Goal: Transaction & Acquisition: Obtain resource

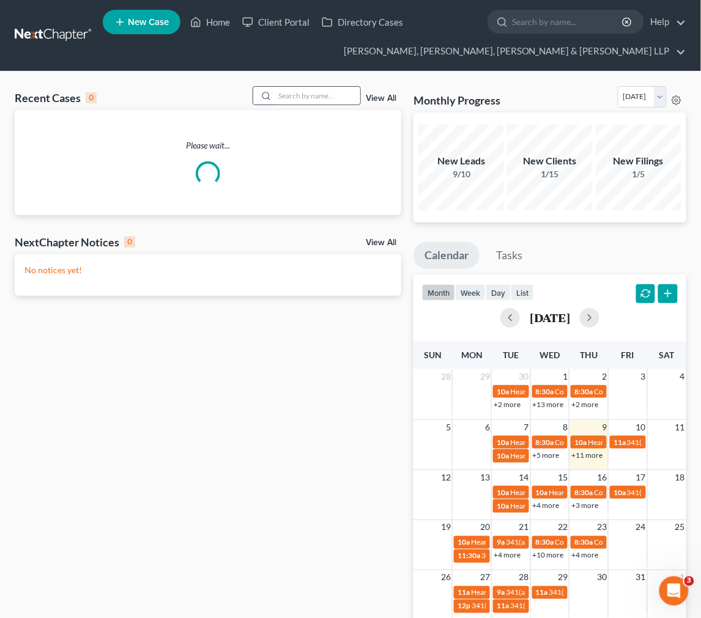
click at [330, 95] on input "search" at bounding box center [318, 96] width 86 height 18
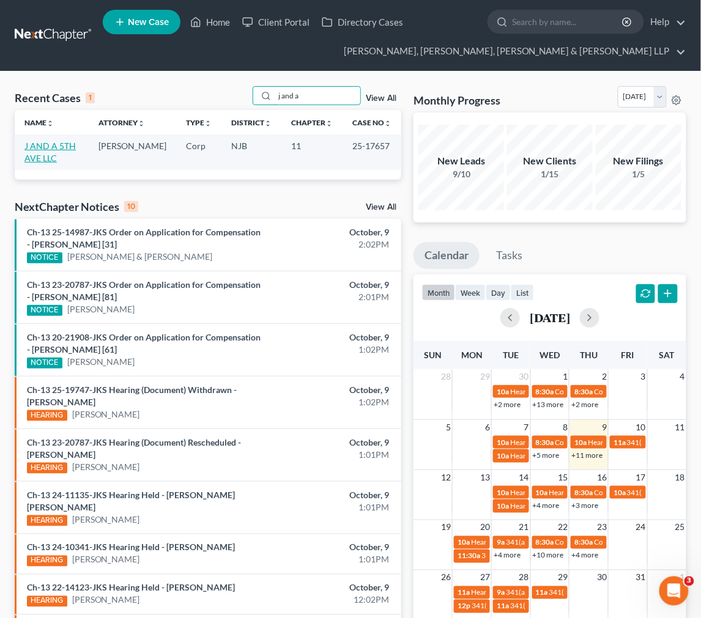
type input "j and a"
click at [61, 148] on link "J AND A 5TH AVE LLC" at bounding box center [49, 152] width 51 height 23
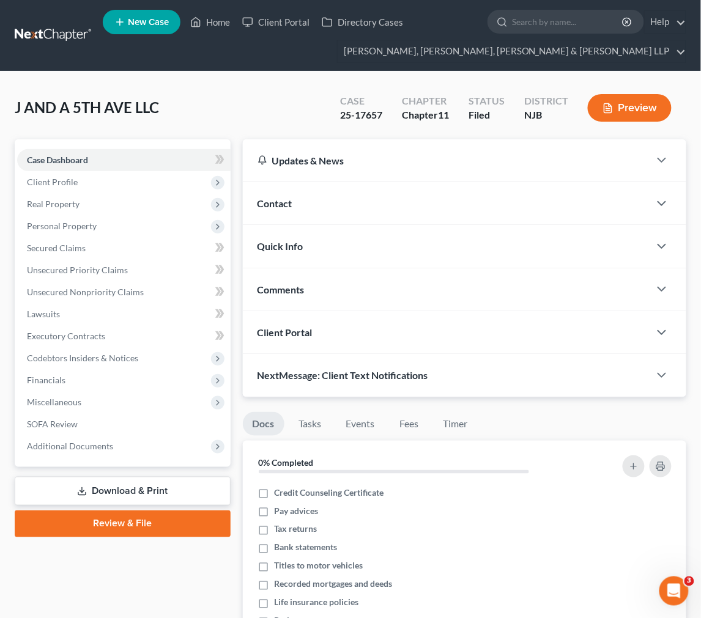
click at [158, 481] on link "Download & Print" at bounding box center [123, 491] width 216 height 29
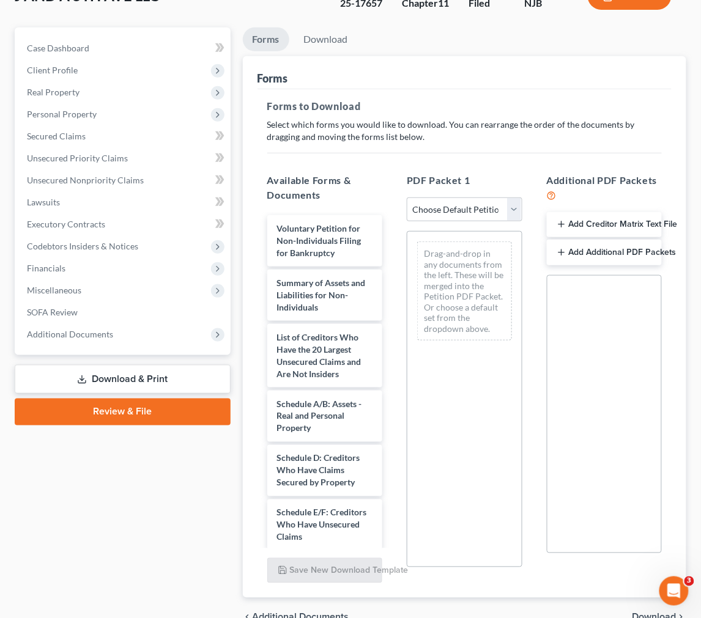
scroll to position [136, 0]
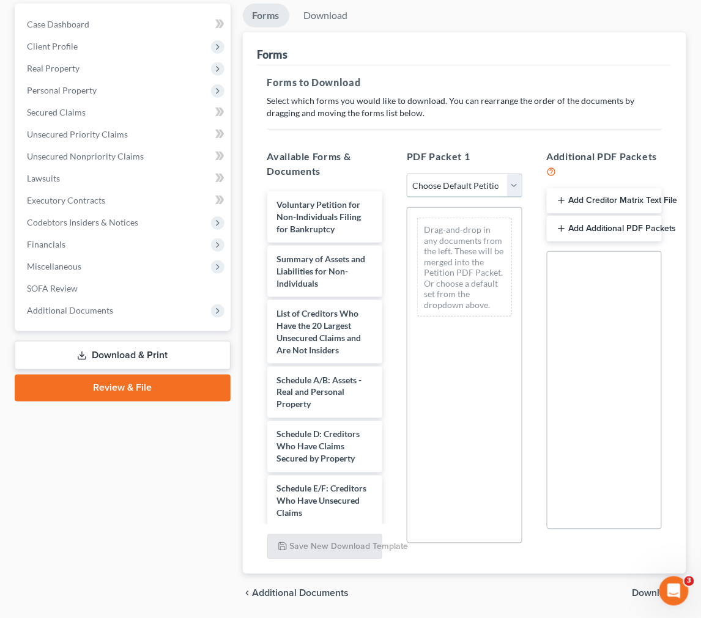
click at [515, 185] on select "Choose Default Petition PDF Packet Complete Bankruptcy Petition (all forms and …" at bounding box center [464, 186] width 115 height 24
select select "2"
click at [407, 174] on select "Choose Default Petition PDF Packet Complete Bankruptcy Petition (all forms and …" at bounding box center [464, 186] width 115 height 24
click at [514, 114] on p "Select which forms you would like to download. You can rearrange the order of t…" at bounding box center [464, 107] width 394 height 24
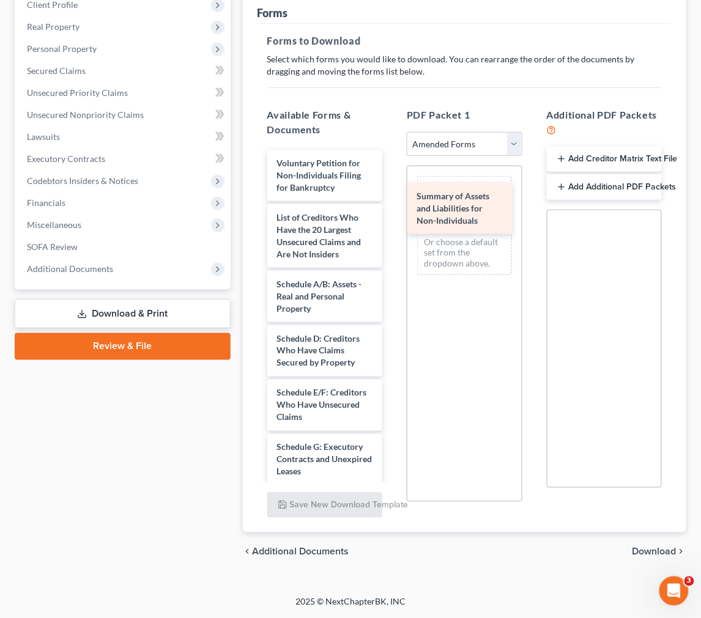
drag, startPoint x: 322, startPoint y: 224, endPoint x: 462, endPoint y: 204, distance: 141.6
click at [392, 204] on div "Summary of Assets and Liabilities for Non-Individuals Voluntary Petition for No…" at bounding box center [324, 471] width 135 height 643
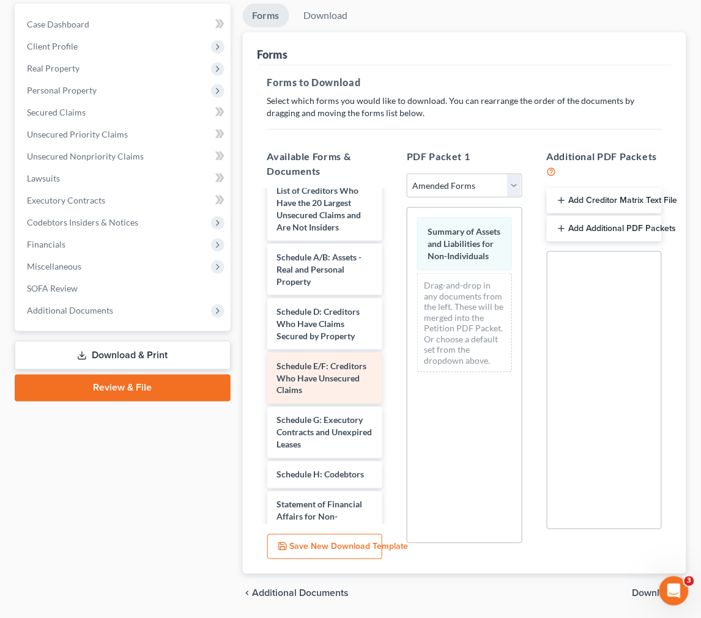
scroll to position [68, 0]
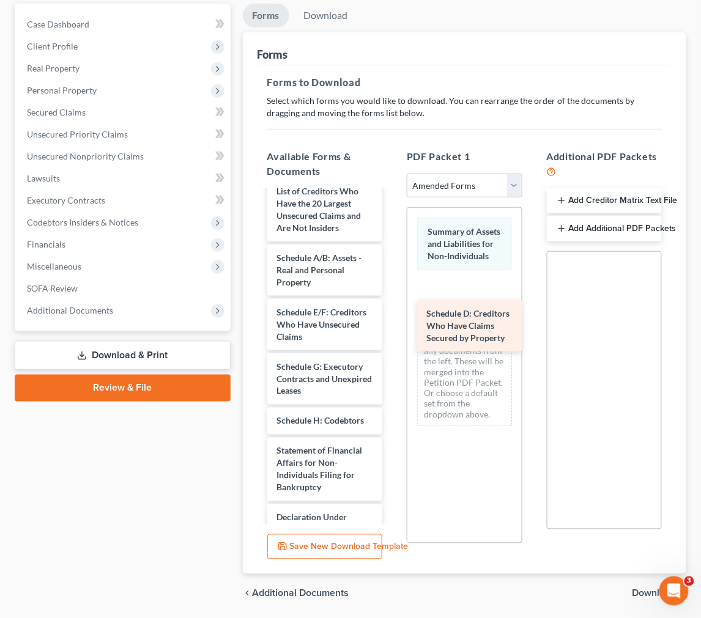
drag, startPoint x: 330, startPoint y: 327, endPoint x: 473, endPoint y: 313, distance: 143.8
click at [392, 315] on div "Schedule D: Creditors Who Have Claims Secured by Property Voluntary Petition fo…" at bounding box center [324, 418] width 135 height 589
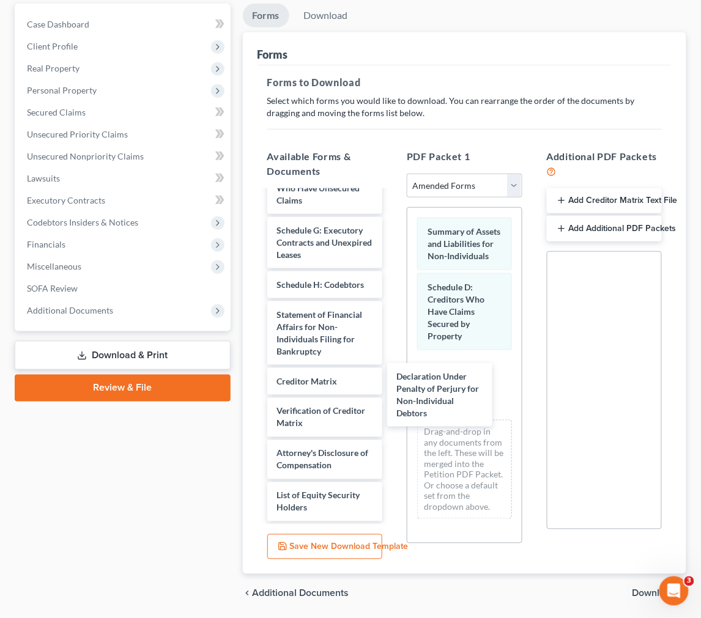
scroll to position [216, 0]
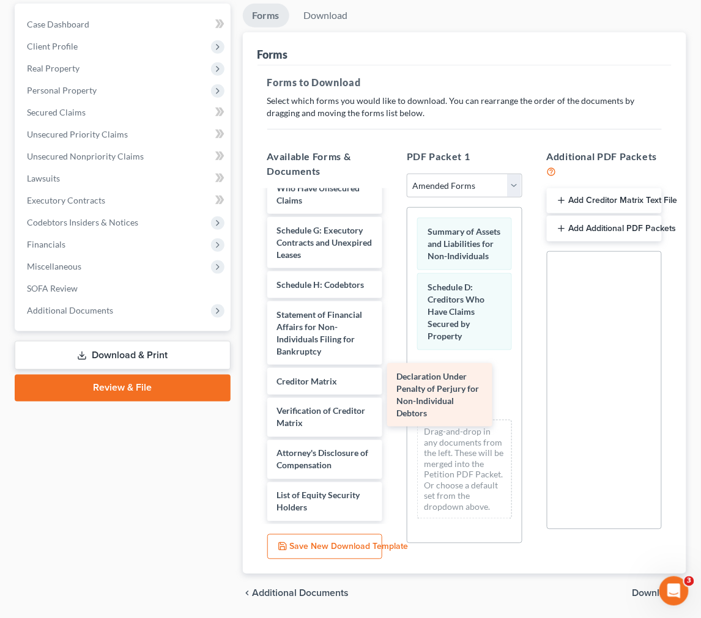
drag, startPoint x: 335, startPoint y: 340, endPoint x: 456, endPoint y: 404, distance: 136.2
click at [392, 404] on div "Declaration Under Penalty of Perjury for Non-Individual Debtors Voluntary Petit…" at bounding box center [324, 254] width 135 height 535
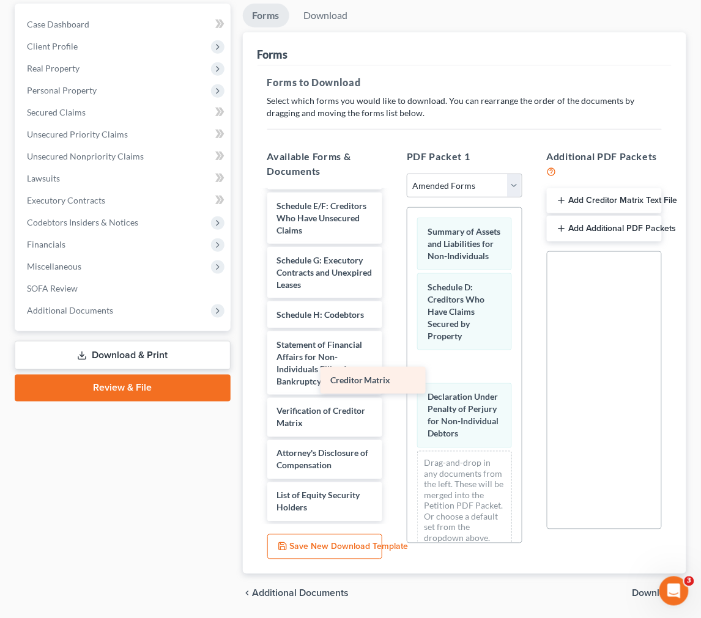
scroll to position [186, 0]
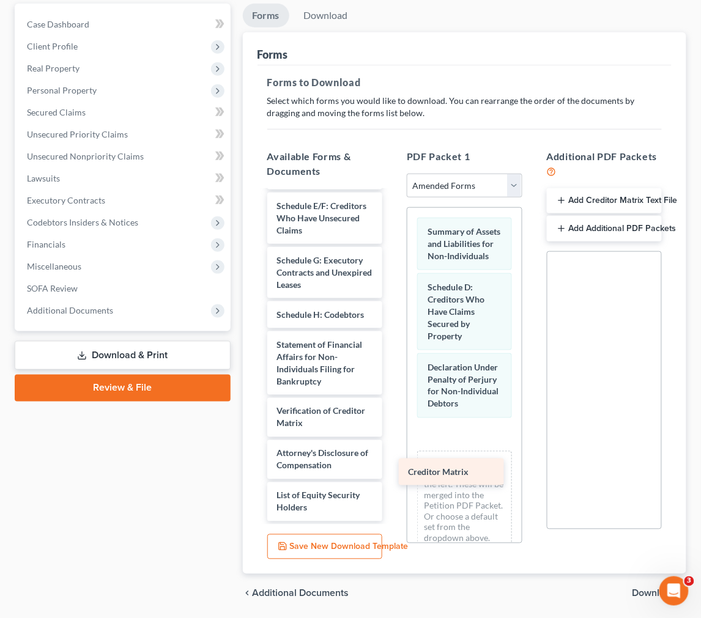
drag, startPoint x: 344, startPoint y: 385, endPoint x: 472, endPoint y: 478, distance: 157.7
click at [392, 478] on div "Creditor Matrix Voluntary Petition for Non-Individuals Filing for Bankruptcy Li…" at bounding box center [324, 269] width 135 height 505
click at [472, 478] on div "Drag-and-drop in any documents from the left. These will be merged into the Pet…" at bounding box center [464, 502] width 94 height 99
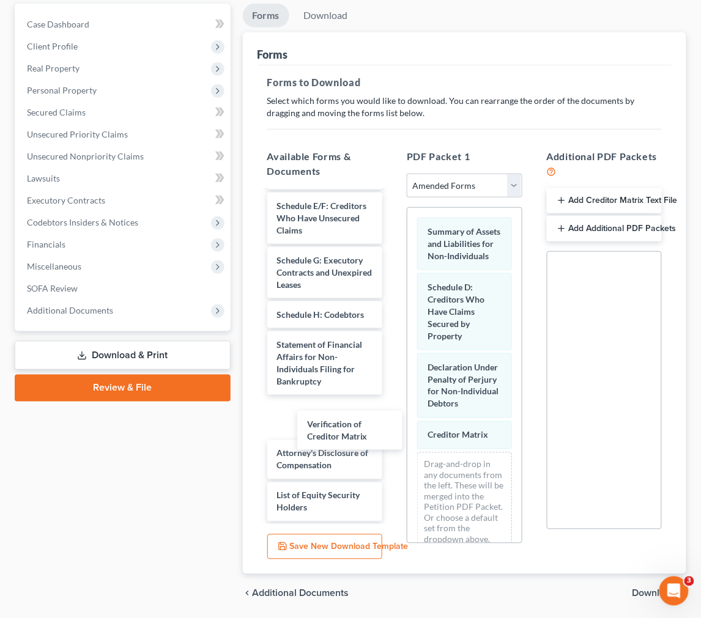
scroll to position [144, 0]
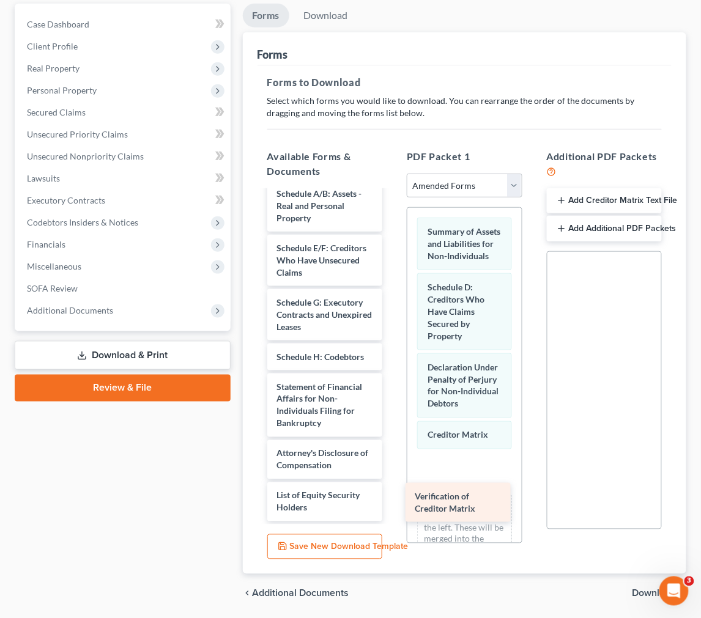
drag, startPoint x: 349, startPoint y: 431, endPoint x: 487, endPoint y: 517, distance: 162.6
click at [392, 517] on div "Verification of Creditor Matrix Voluntary Petition for Non-Individuals Filing f…" at bounding box center [324, 290] width 135 height 462
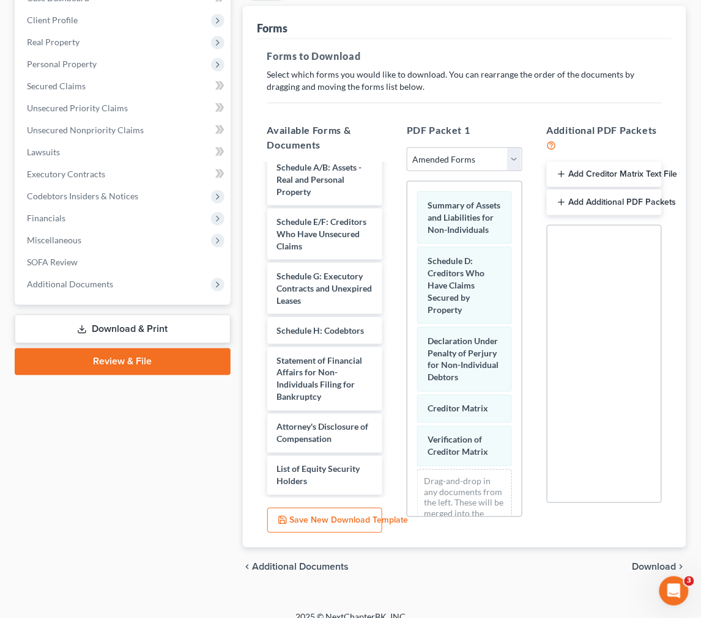
scroll to position [177, 0]
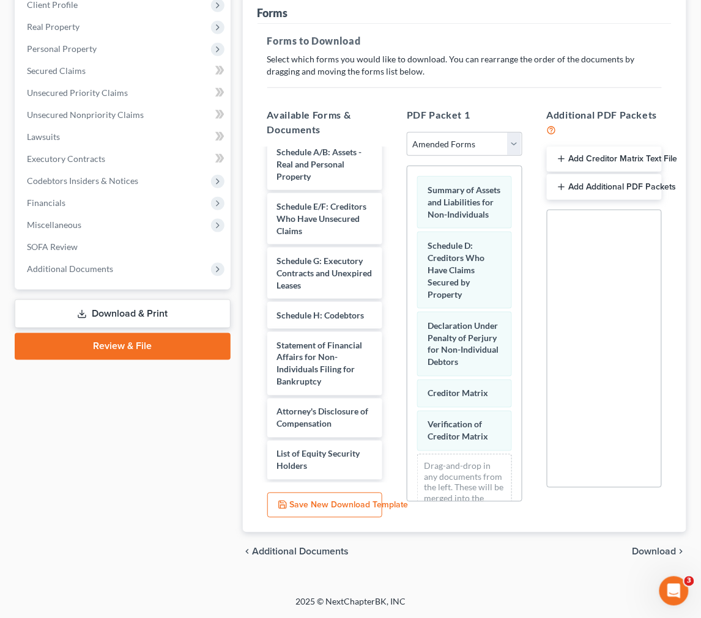
drag, startPoint x: 674, startPoint y: 551, endPoint x: 667, endPoint y: 517, distance: 34.4
click at [674, 550] on span "Download" at bounding box center [654, 552] width 44 height 10
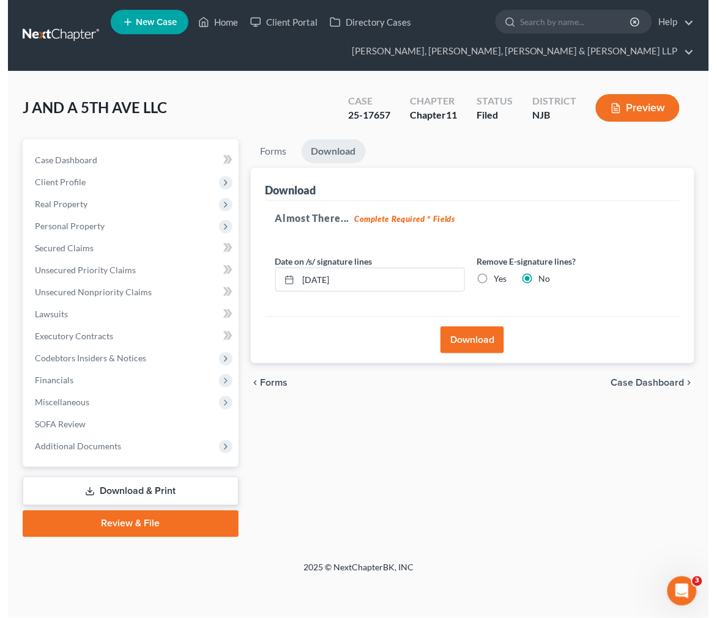
scroll to position [0, 0]
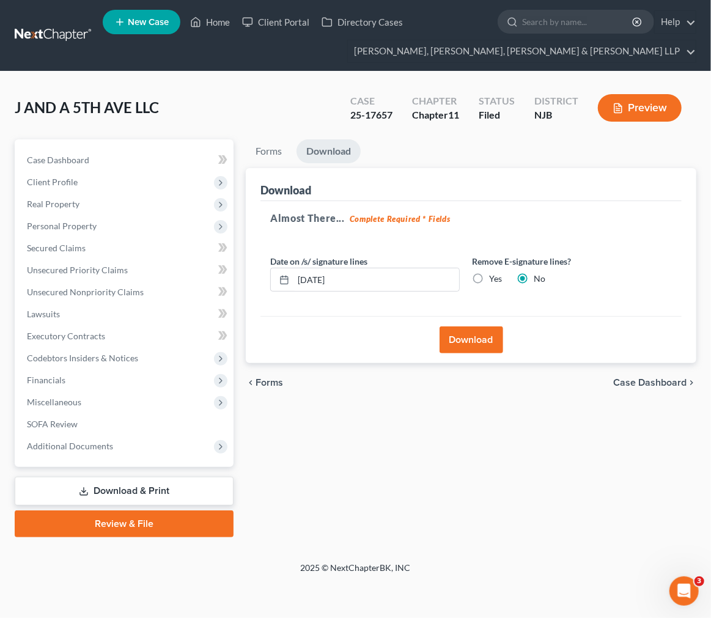
click at [498, 276] on label "Yes" at bounding box center [495, 279] width 13 height 12
click at [498, 276] on input "Yes" at bounding box center [498, 277] width 8 height 8
radio input "true"
radio input "false"
click at [473, 339] on button "Download" at bounding box center [472, 340] width 64 height 27
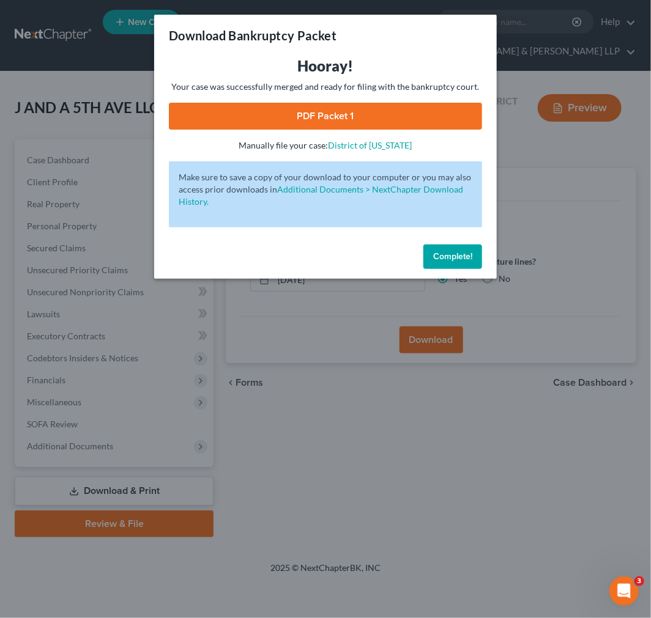
click at [369, 123] on link "PDF Packet 1" at bounding box center [325, 116] width 313 height 27
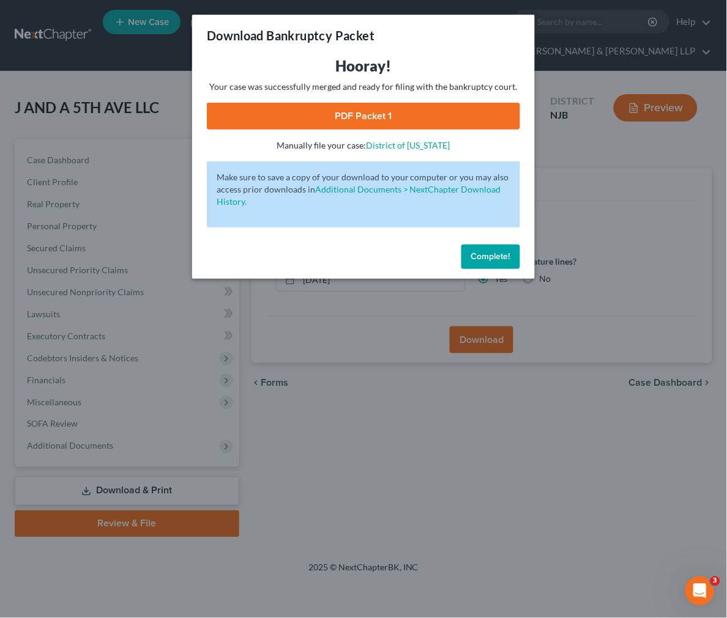
click at [476, 488] on div "Download Bankruptcy Packet Hooray! Your case was successfully merged and ready …" at bounding box center [363, 309] width 727 height 618
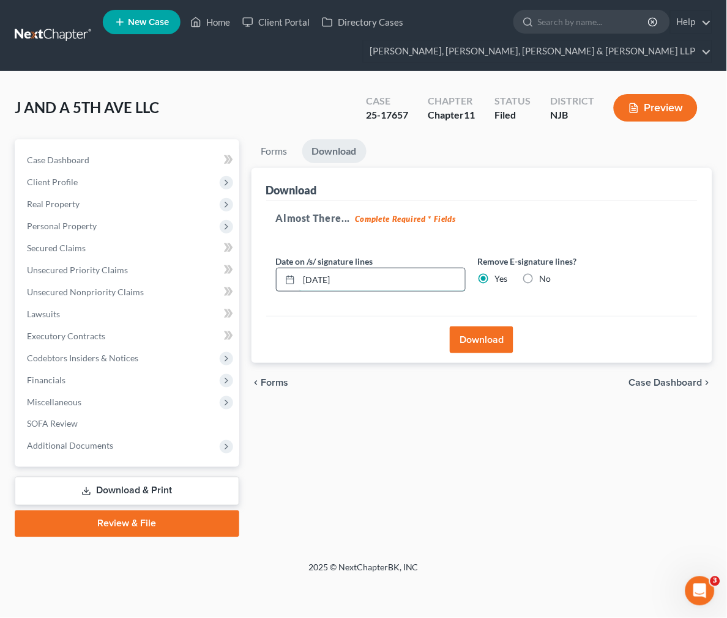
click at [339, 270] on input "[DATE]" at bounding box center [382, 279] width 166 height 23
click at [323, 280] on input "[DATE]" at bounding box center [382, 279] width 166 height 23
click at [482, 335] on button "Download" at bounding box center [482, 340] width 64 height 27
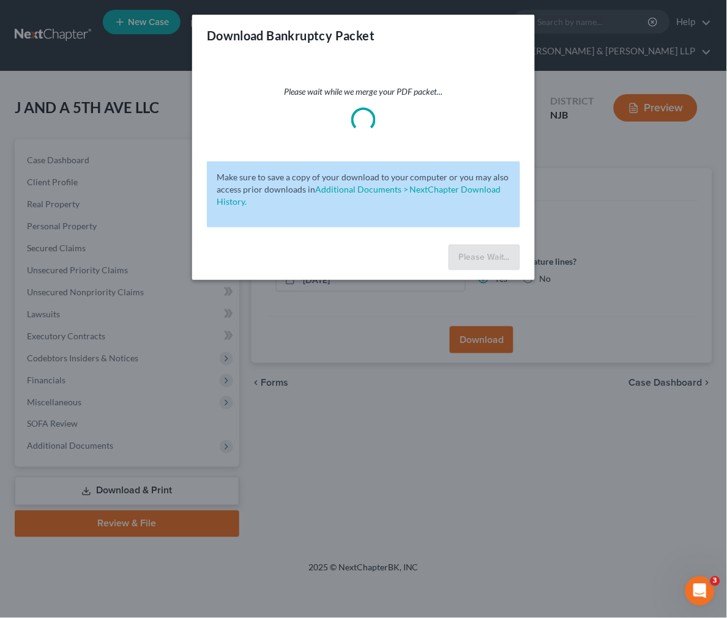
click at [362, 359] on div "Download Bankruptcy Packet Please wait while we merge your PDF packet... Make s…" at bounding box center [363, 309] width 727 height 618
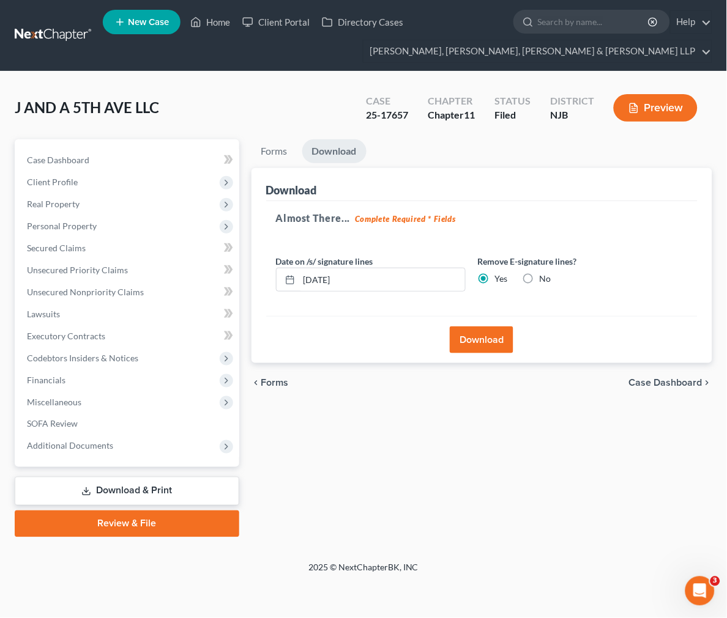
click at [367, 407] on div "Forms Download Forms Forms to Download Select which forms you would like to dow…" at bounding box center [481, 338] width 473 height 398
click at [264, 148] on link "Forms" at bounding box center [274, 151] width 46 height 24
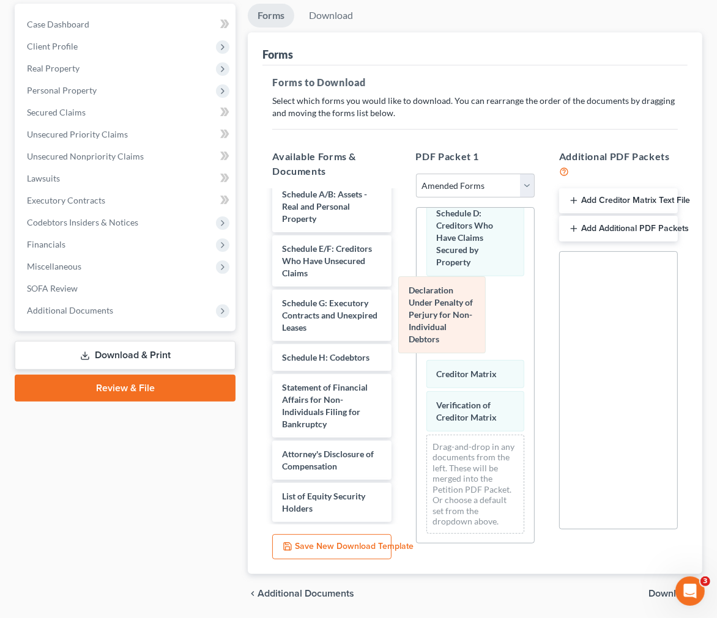
scroll to position [7, 0]
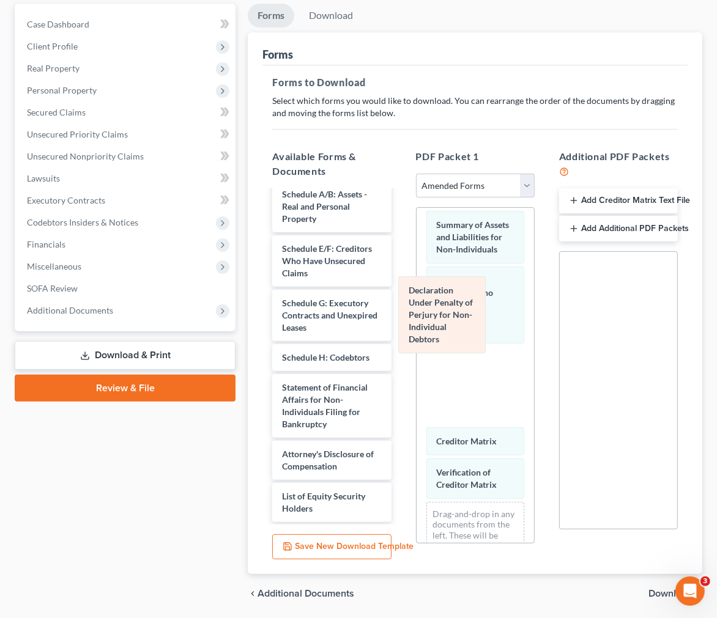
drag, startPoint x: 462, startPoint y: 331, endPoint x: 315, endPoint y: 337, distance: 147.5
click at [417, 337] on div "Declaration Under Penalty of Perjury for Non-Individual Debtors Summary of Asse…" at bounding box center [475, 405] width 117 height 409
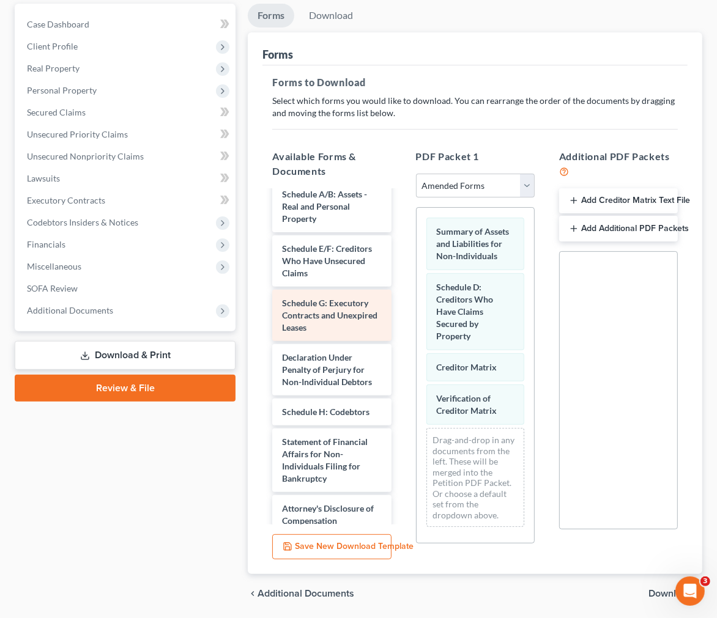
scroll to position [0, 0]
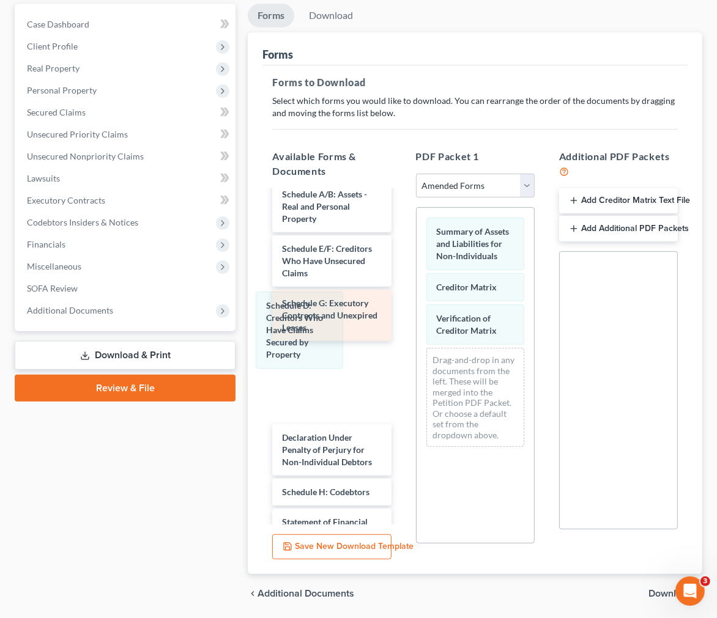
drag, startPoint x: 442, startPoint y: 313, endPoint x: 289, endPoint y: 326, distance: 153.4
click at [417, 326] on div "Schedule D: Creditors Who Have Claims Secured by Property Summary of Assets and…" at bounding box center [475, 332] width 117 height 249
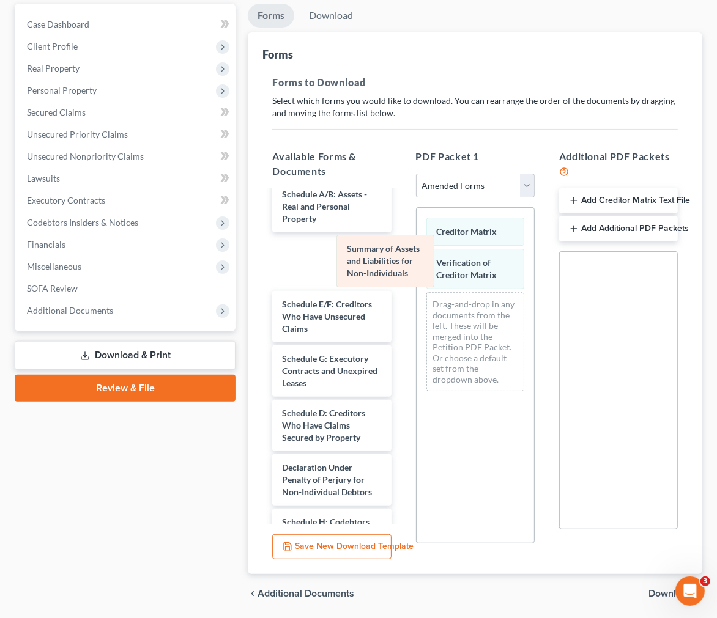
drag, startPoint x: 449, startPoint y: 245, endPoint x: 341, endPoint y: 259, distance: 109.2
click at [417, 259] on div "Summary of Assets and Liabilities for Non-Individuals Summary of Assets and Lia…" at bounding box center [475, 304] width 117 height 193
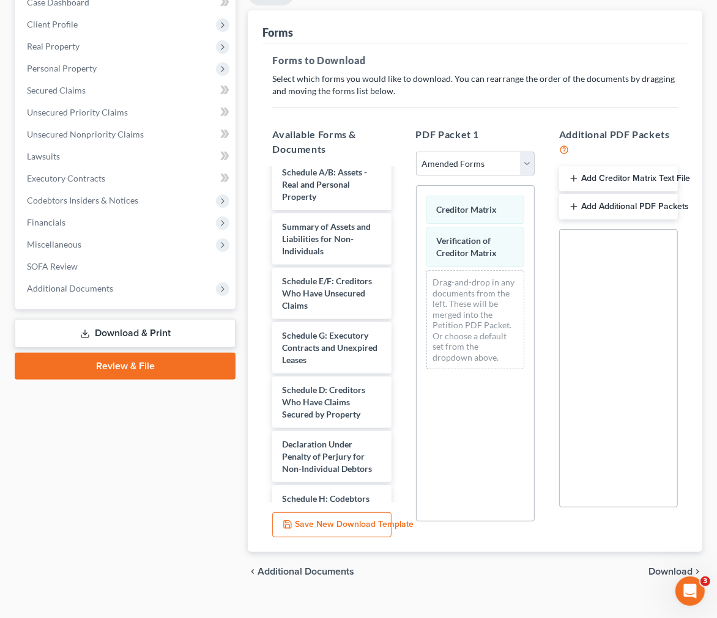
scroll to position [177, 0]
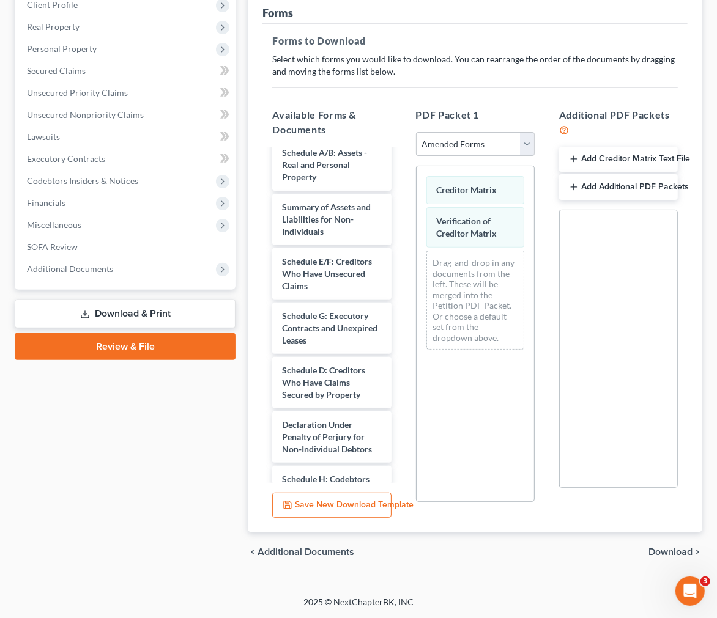
click at [657, 549] on span "Download" at bounding box center [670, 552] width 44 height 10
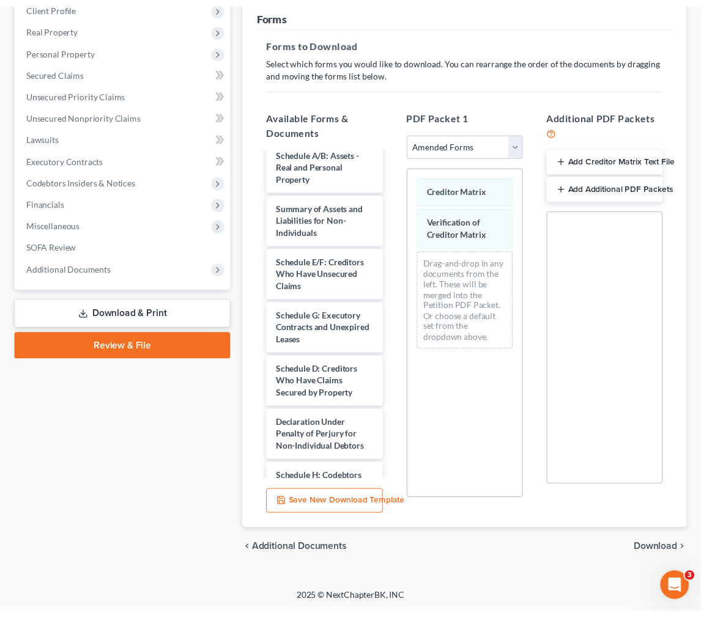
scroll to position [0, 0]
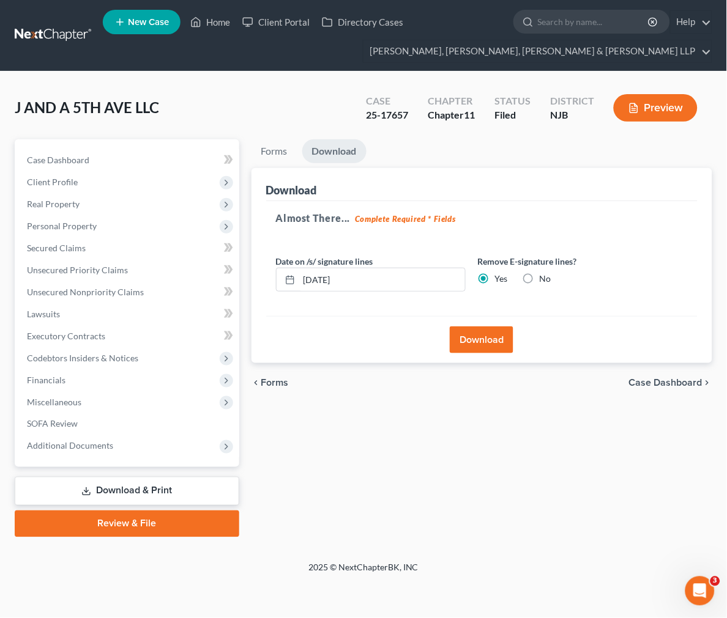
click at [486, 344] on button "Download" at bounding box center [482, 340] width 64 height 27
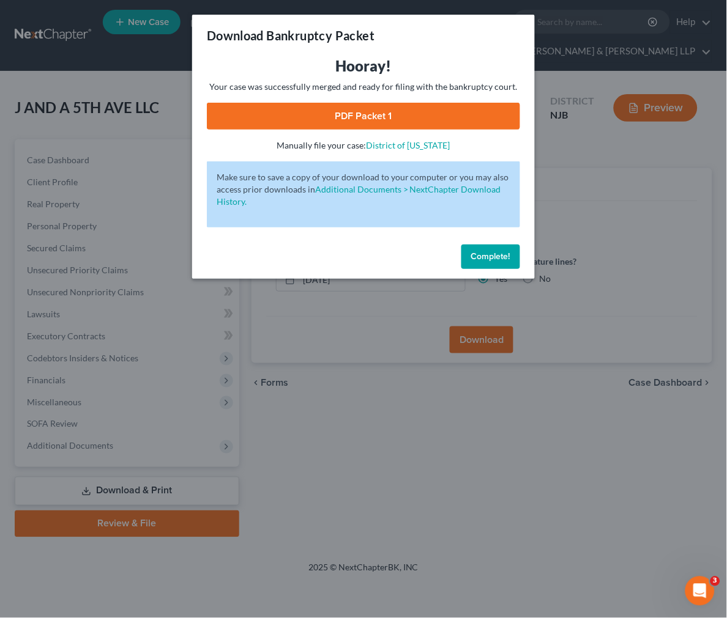
click at [365, 112] on link "PDF Packet 1" at bounding box center [363, 116] width 313 height 27
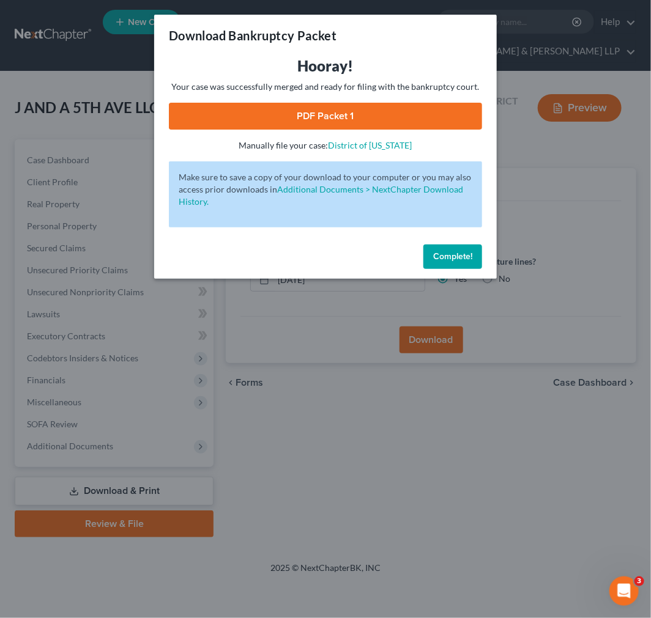
drag, startPoint x: 518, startPoint y: 275, endPoint x: 500, endPoint y: 269, distance: 19.3
click at [518, 275] on div "Download Bankruptcy Packet Hooray! Your case was successfully merged and ready …" at bounding box center [325, 309] width 651 height 618
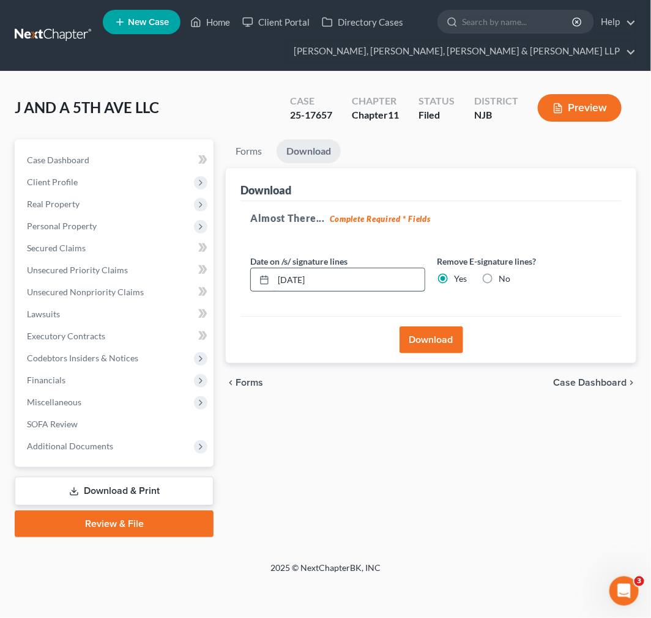
click at [346, 273] on input "[DATE]" at bounding box center [348, 279] width 150 height 23
click at [295, 275] on input "[DATE]" at bounding box center [348, 279] width 150 height 23
click at [301, 278] on input "[DATE]" at bounding box center [348, 279] width 150 height 23
type input "[DATE]"
click at [494, 188] on div "Download" at bounding box center [430, 184] width 381 height 33
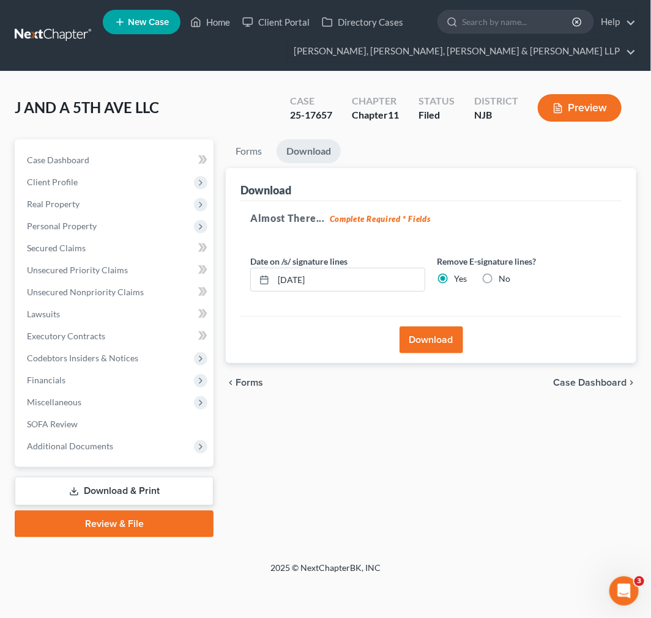
click at [453, 335] on button "Download" at bounding box center [431, 340] width 64 height 27
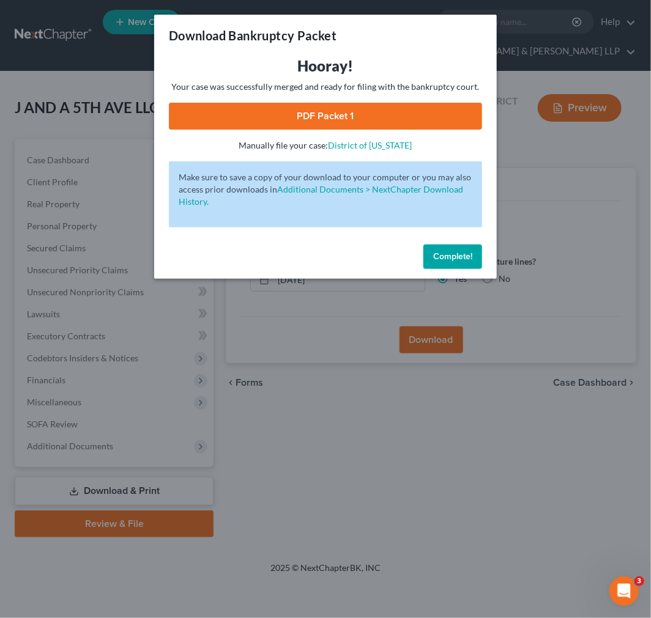
click at [424, 120] on link "PDF Packet 1" at bounding box center [325, 116] width 313 height 27
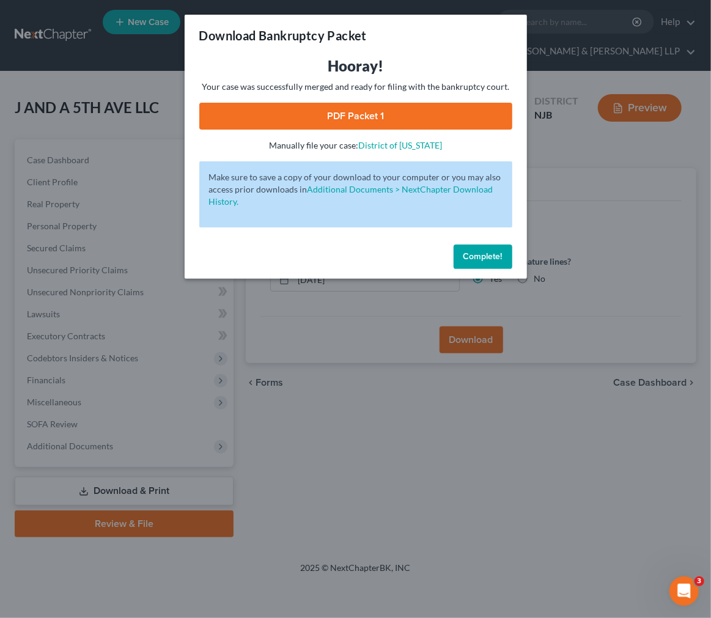
click at [545, 464] on div "Download Bankruptcy Packet Hooray! Your case was successfully merged and ready …" at bounding box center [355, 309] width 711 height 618
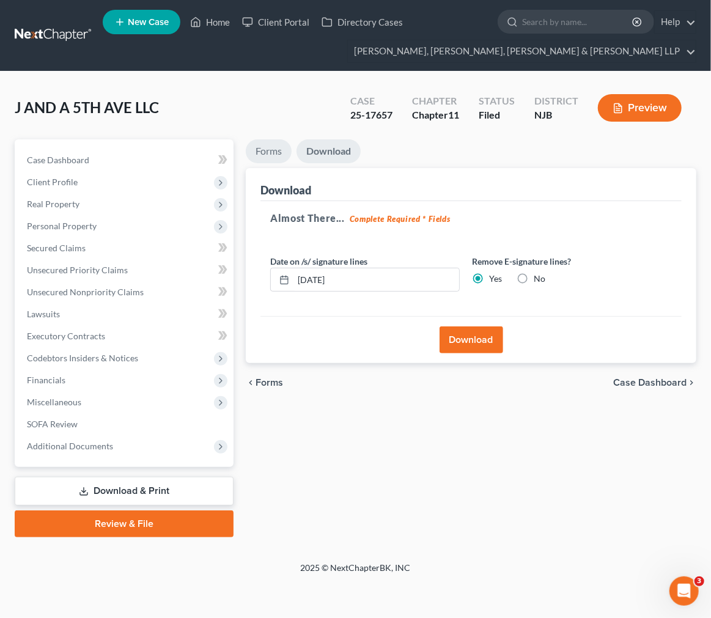
click at [281, 146] on link "Forms" at bounding box center [269, 151] width 46 height 24
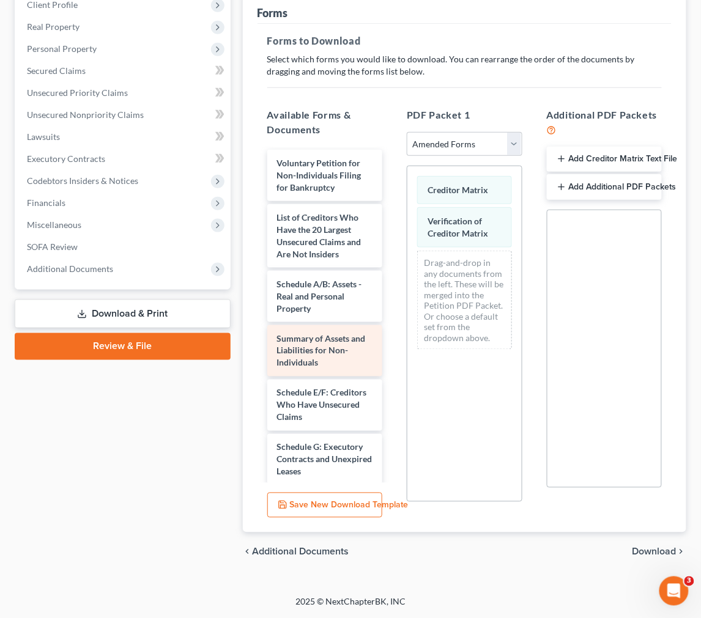
scroll to position [68, 0]
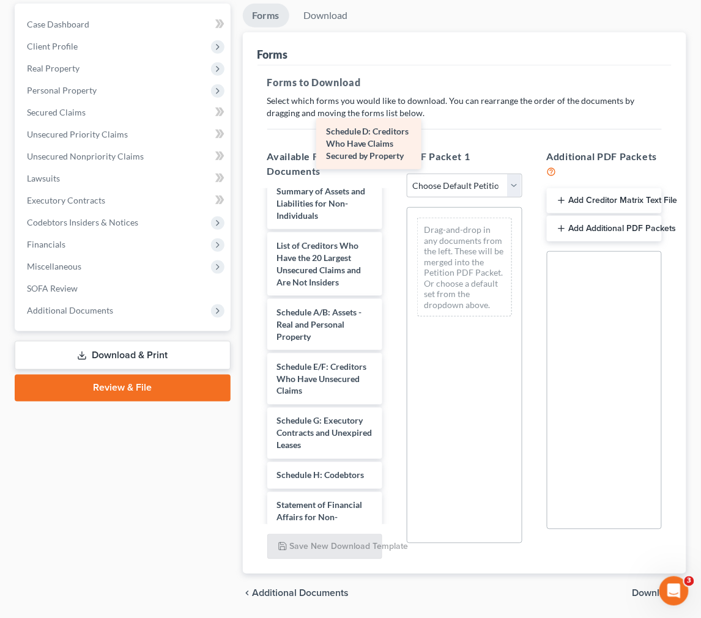
scroll to position [68, 0]
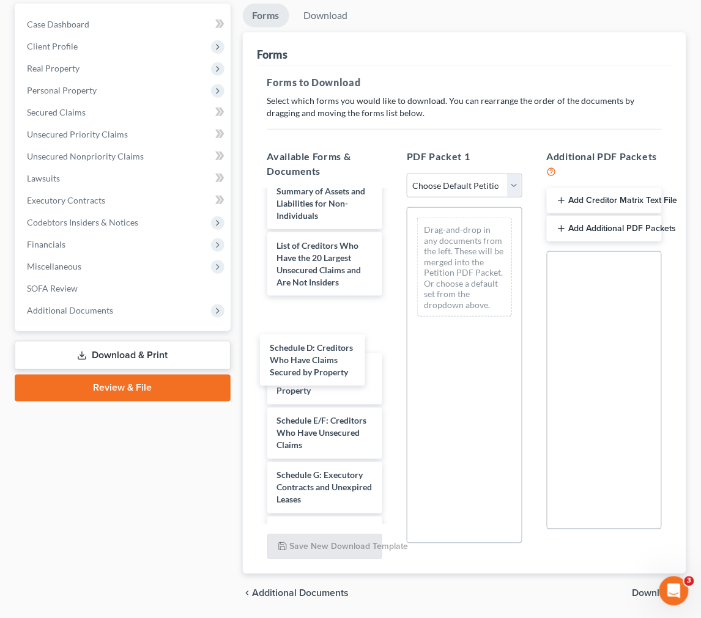
drag, startPoint x: 341, startPoint y: 378, endPoint x: 386, endPoint y: 215, distance: 169.5
click at [333, 361] on div "Schedule D: Creditors Who Have Claims Secured by Property Voluntary Petition fo…" at bounding box center [324, 473] width 135 height 698
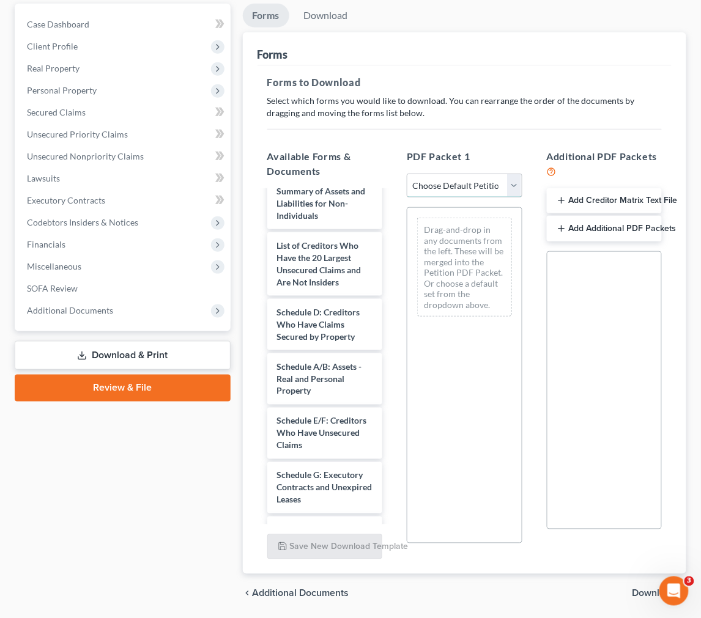
click at [439, 182] on select "Choose Default Petition PDF Packet Complete Bankruptcy Petition (all forms and …" at bounding box center [464, 186] width 115 height 24
select select "2"
click at [407, 174] on select "Choose Default Petition PDF Packet Complete Bankruptcy Petition (all forms and …" at bounding box center [464, 186] width 115 height 24
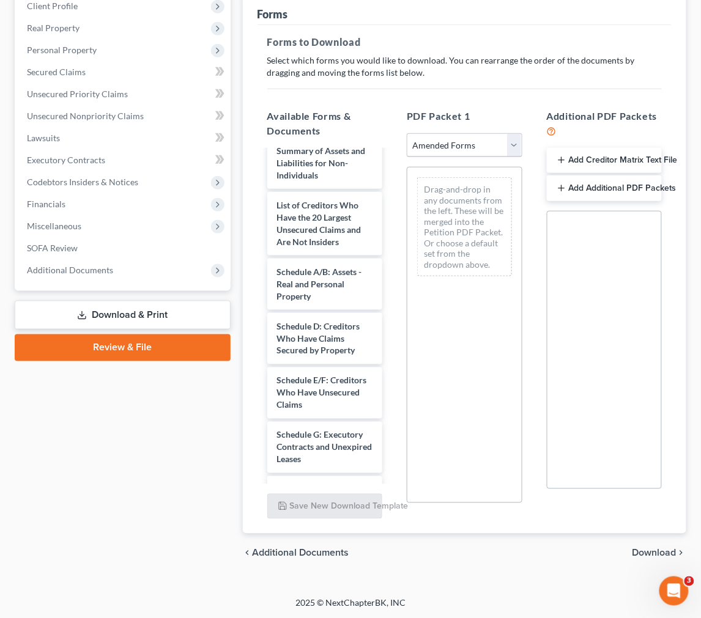
scroll to position [177, 0]
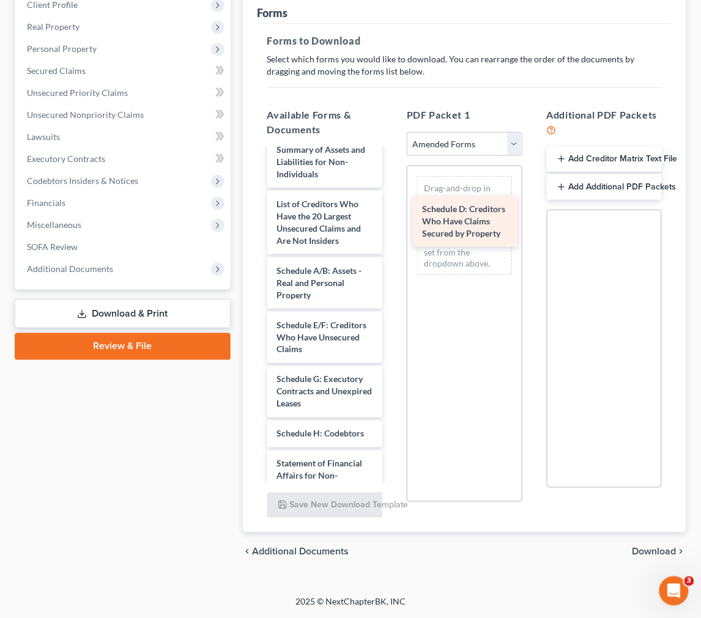
drag, startPoint x: 331, startPoint y: 346, endPoint x: 477, endPoint y: 230, distance: 185.9
click at [392, 230] on div "Schedule D: Creditors Who Have Claims Secured by Property Voluntary Petition fo…" at bounding box center [324, 403] width 135 height 643
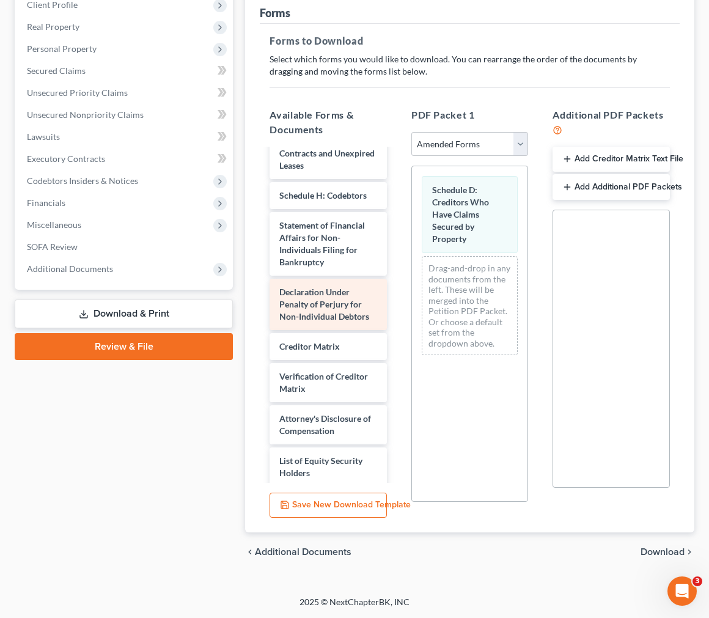
scroll to position [325, 0]
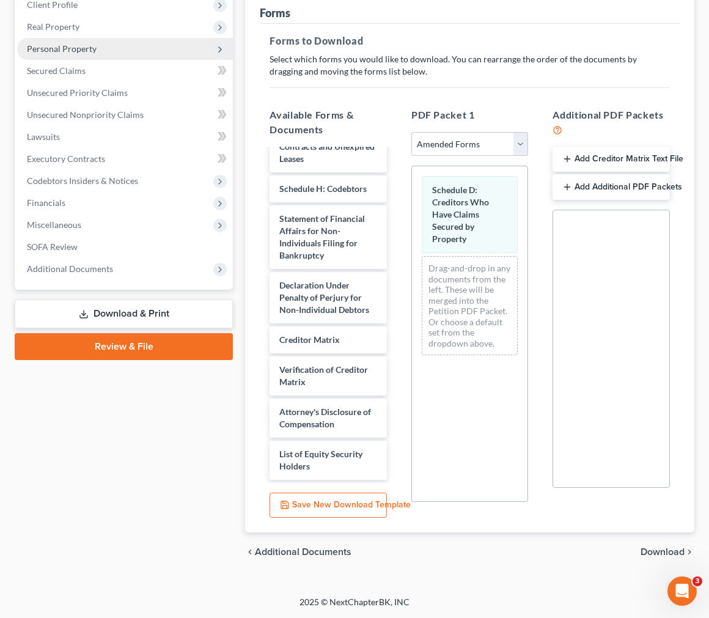
click at [132, 49] on span "Personal Property" at bounding box center [125, 49] width 216 height 22
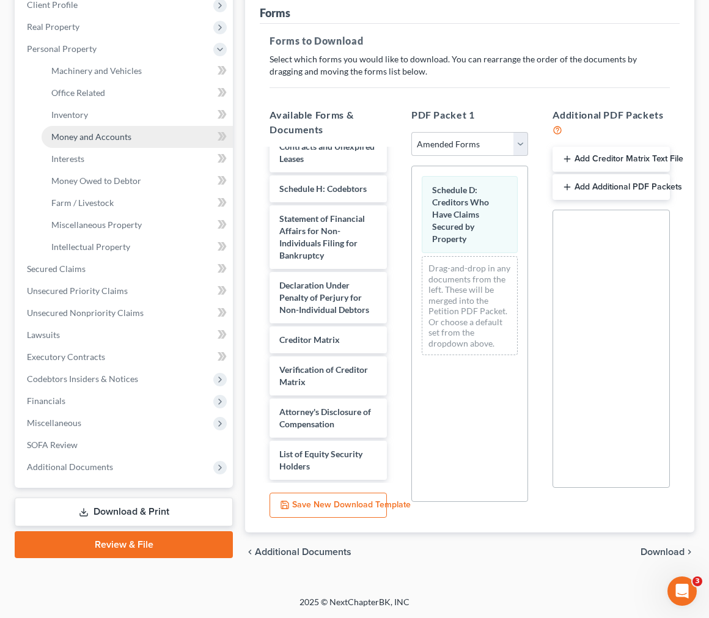
click at [173, 126] on link "Money and Accounts" at bounding box center [137, 137] width 191 height 22
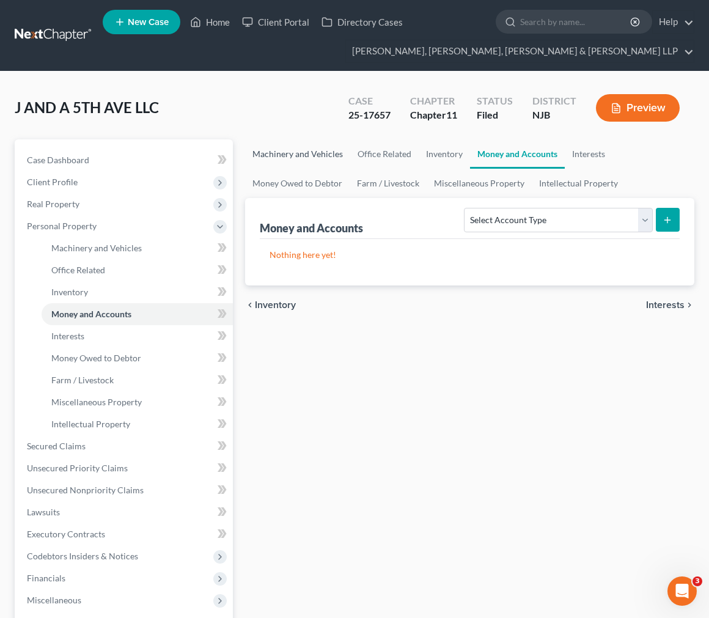
click at [294, 152] on link "Machinery and Vehicles" at bounding box center [297, 153] width 105 height 29
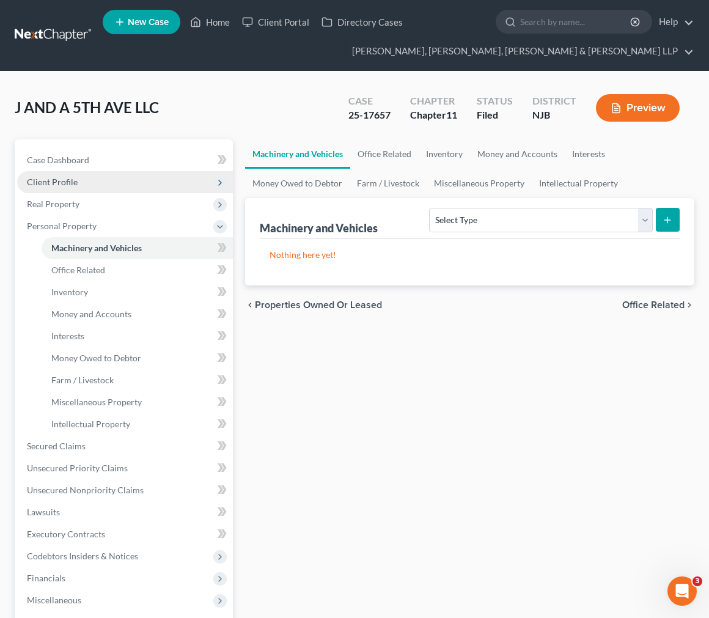
click at [125, 184] on span "Client Profile" at bounding box center [125, 182] width 216 height 22
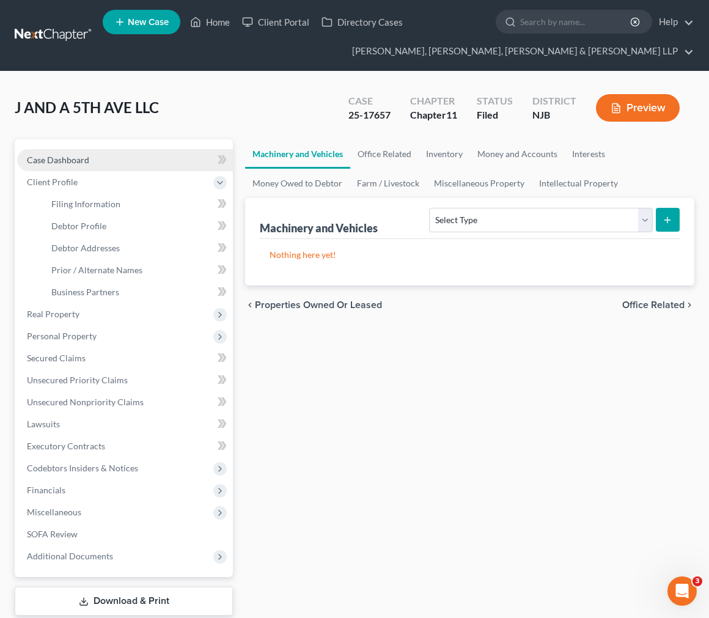
click at [124, 156] on link "Case Dashboard" at bounding box center [125, 160] width 216 height 22
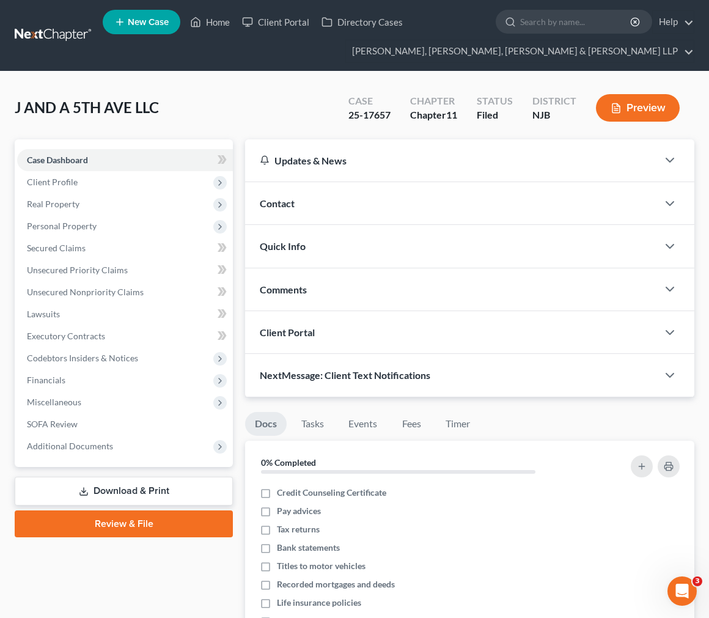
click at [125, 479] on link "Download & Print" at bounding box center [124, 491] width 218 height 29
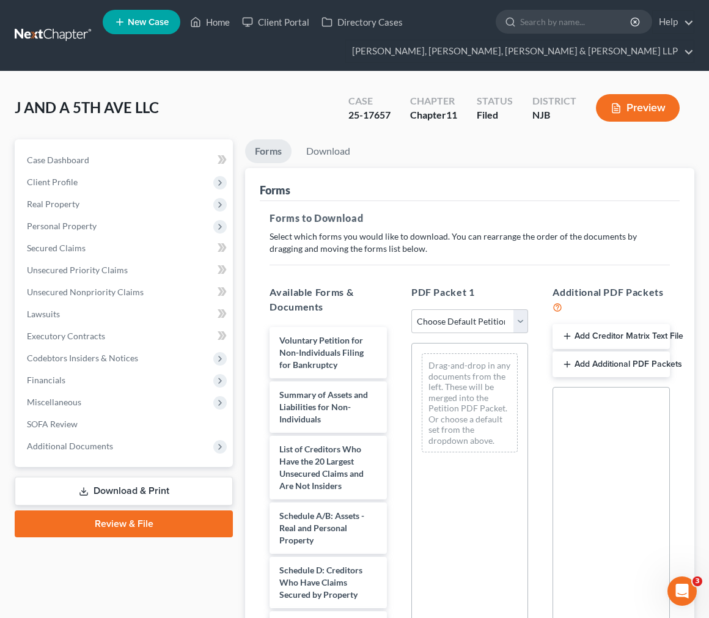
scroll to position [177, 0]
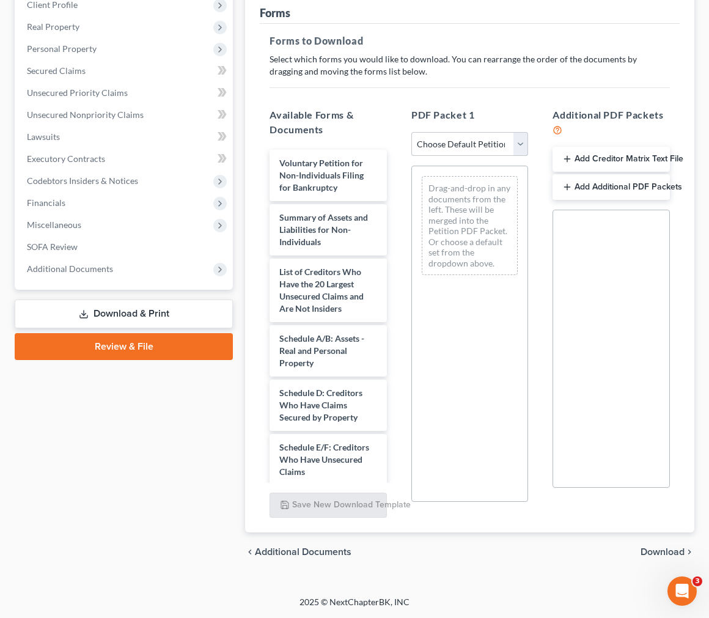
click at [446, 136] on select "Choose Default Petition PDF Packet Complete Bankruptcy Petition (all forms and …" at bounding box center [470, 144] width 117 height 24
select select "2"
click at [412, 132] on select "Choose Default Petition PDF Packet Complete Bankruptcy Petition (all forms and …" at bounding box center [470, 144] width 117 height 24
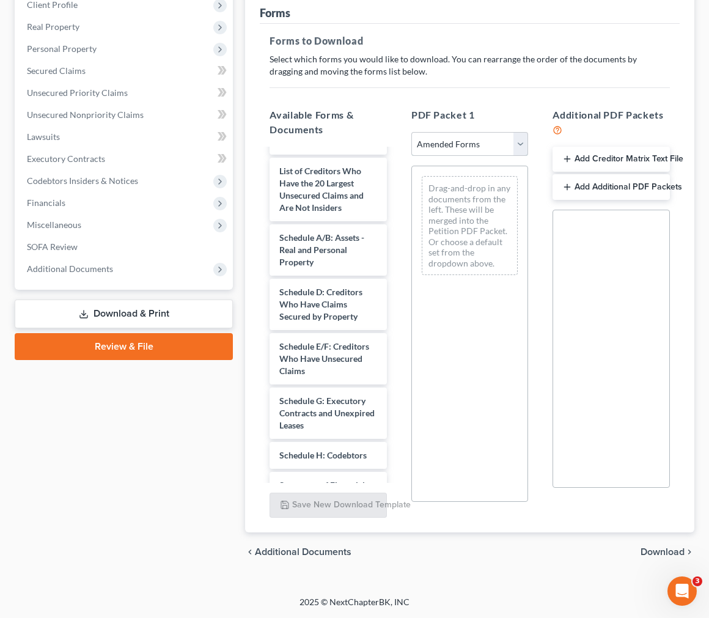
scroll to position [136, 0]
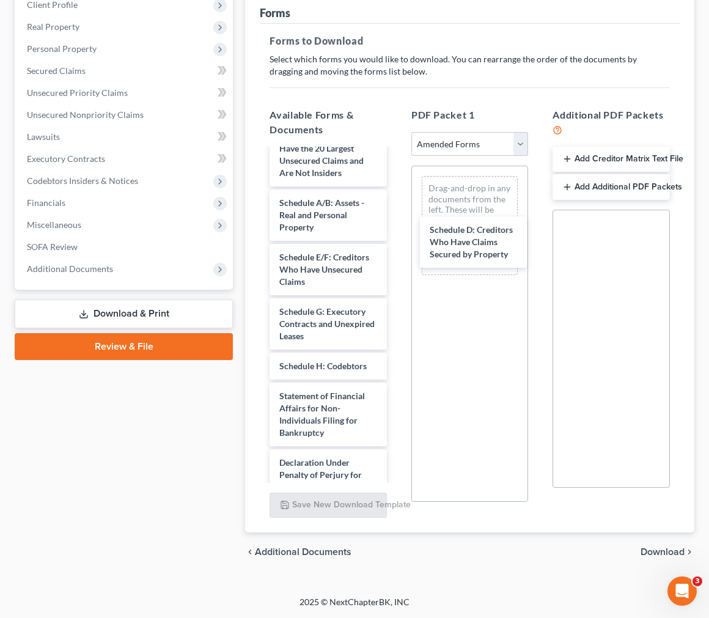
drag, startPoint x: 347, startPoint y: 262, endPoint x: 502, endPoint y: 233, distance: 157.4
click at [397, 235] on div "Schedule D: Creditors Who Have Claims Secured by Property Voluntary Petition fo…" at bounding box center [328, 335] width 137 height 643
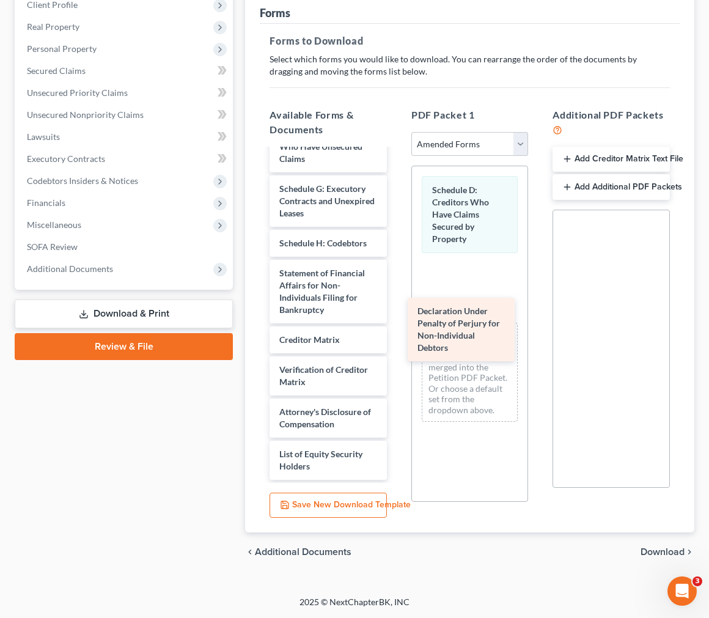
scroll to position [258, 0]
drag, startPoint x: 367, startPoint y: 338, endPoint x: 514, endPoint y: 321, distance: 147.7
click at [397, 321] on div "Declaration Under Penalty of Perjury for Non-Individual Debtors Voluntary Petit…" at bounding box center [328, 186] width 137 height 589
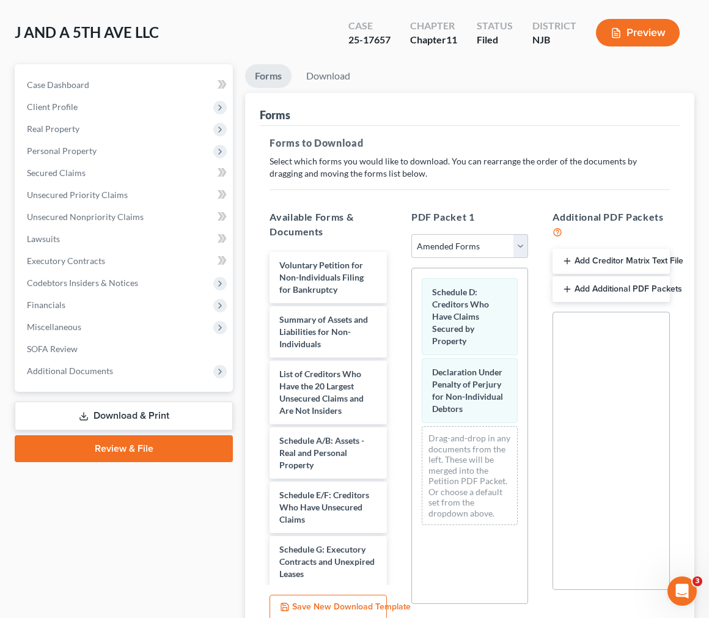
scroll to position [177, 0]
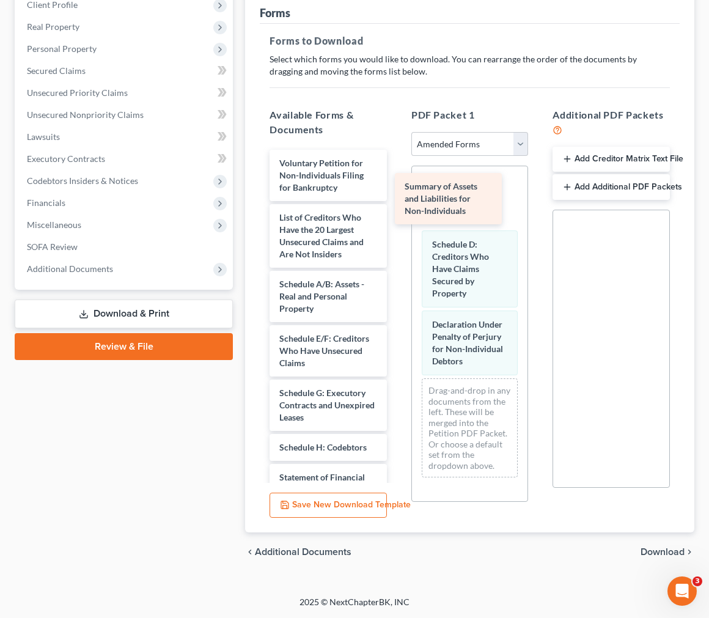
drag, startPoint x: 340, startPoint y: 225, endPoint x: 466, endPoint y: 194, distance: 129.6
click at [397, 194] on div "Summary of Assets and Liabilities for Non-Individuals Voluntary Petition for No…" at bounding box center [328, 417] width 137 height 535
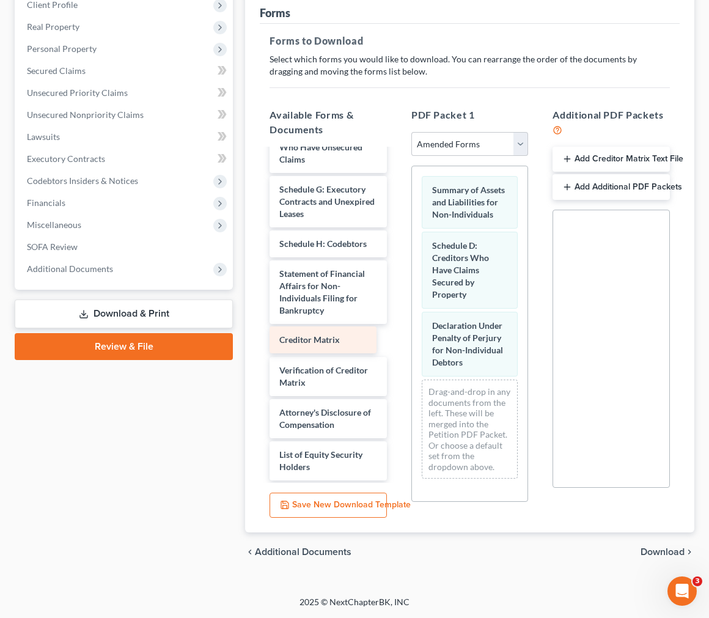
scroll to position [174, 0]
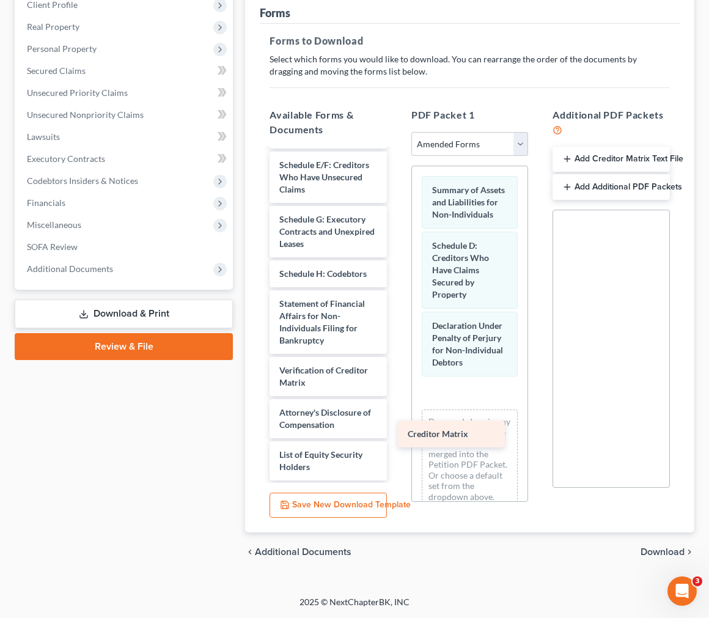
drag, startPoint x: 330, startPoint y: 341, endPoint x: 464, endPoint y: 441, distance: 166.5
click at [397, 441] on div "Creditor Matrix Voluntary Petition for Non-Individuals Filing for Bankruptcy Li…" at bounding box center [328, 228] width 137 height 505
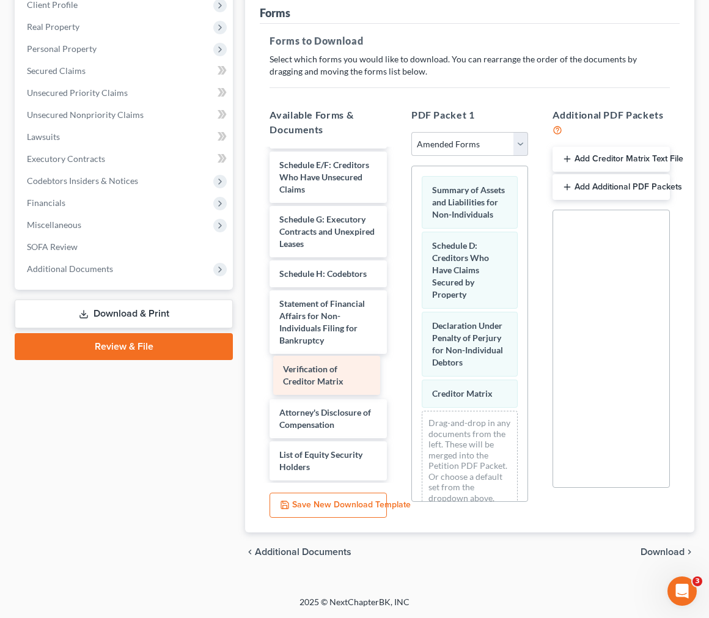
scroll to position [131, 0]
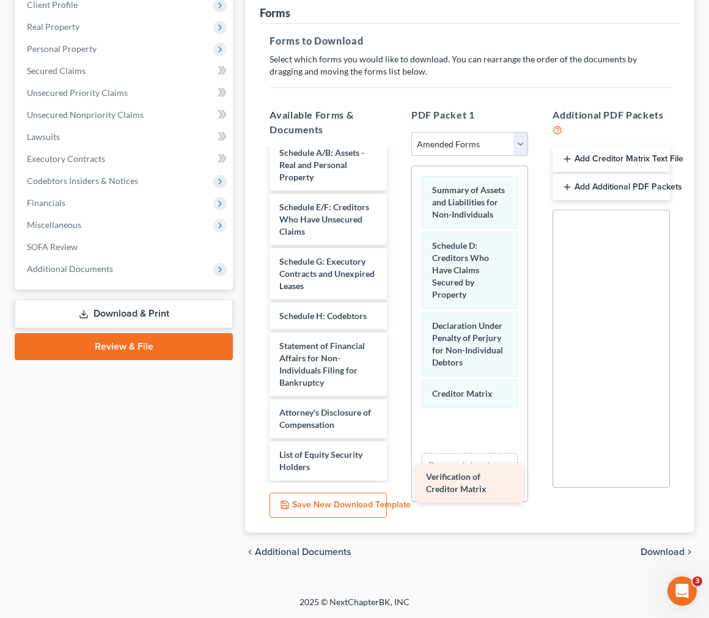
drag, startPoint x: 359, startPoint y: 380, endPoint x: 497, endPoint y: 474, distance: 166.8
click at [397, 481] on div "Verification of Creditor Matrix Voluntary Petition for Non-Individuals Filing f…" at bounding box center [328, 249] width 137 height 462
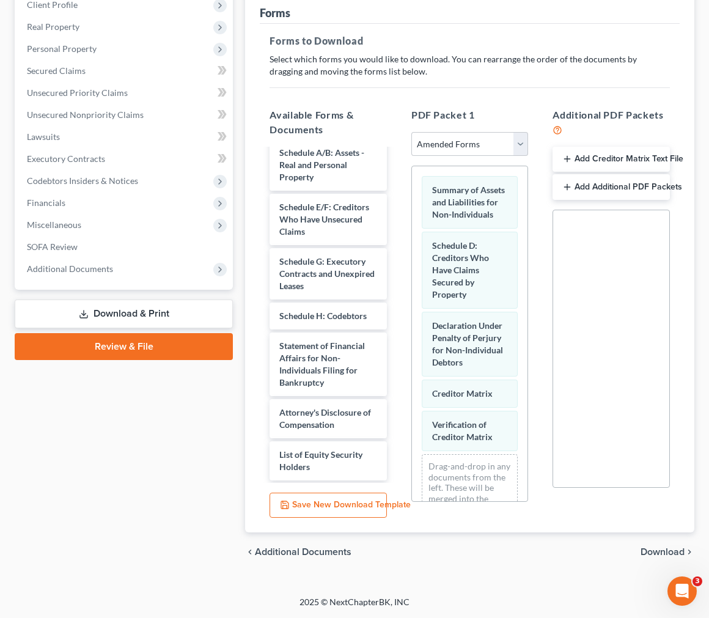
scroll to position [108, 0]
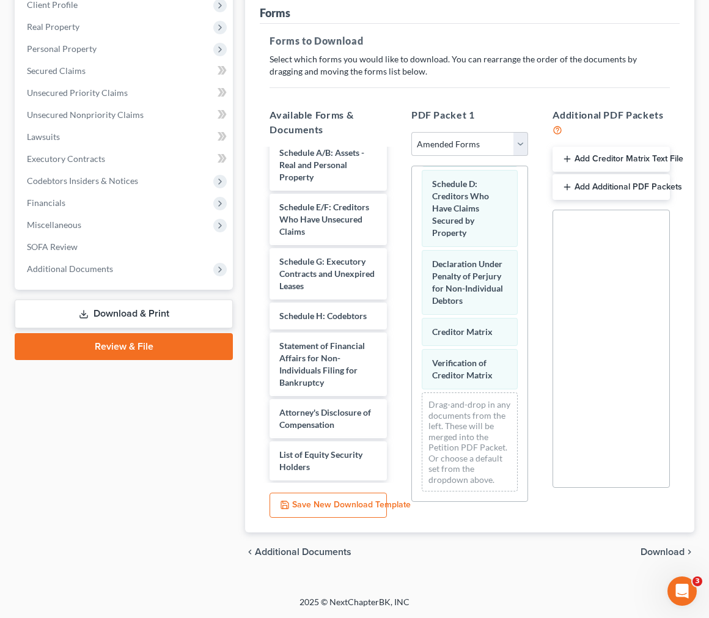
click at [652, 549] on span "Download" at bounding box center [663, 552] width 44 height 10
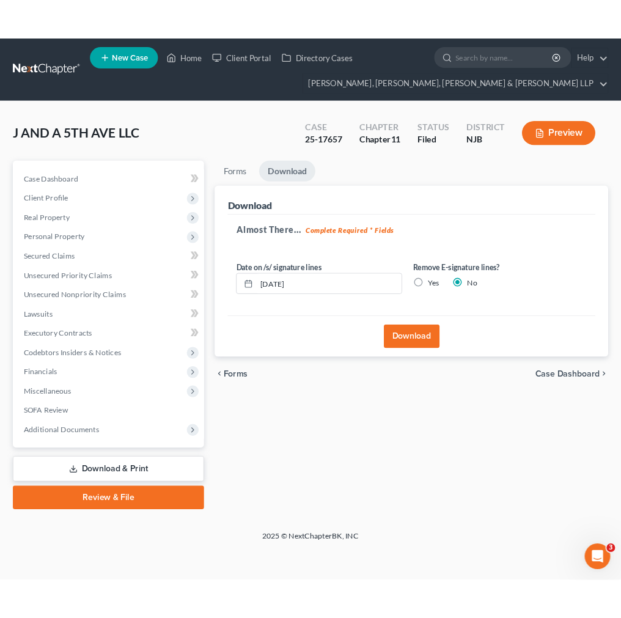
scroll to position [0, 0]
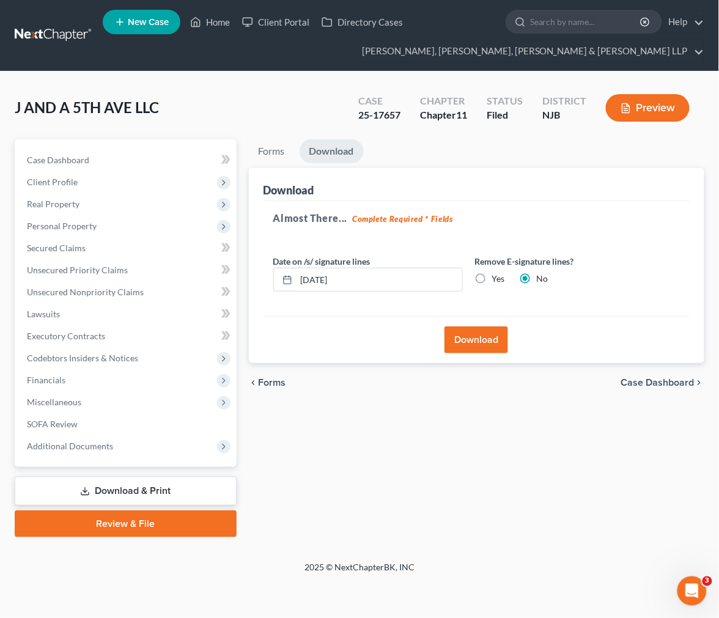
click at [492, 280] on label "Yes" at bounding box center [498, 279] width 13 height 12
click at [497, 280] on input "Yes" at bounding box center [501, 277] width 8 height 8
radio input "true"
radio input "false"
click at [484, 346] on button "Download" at bounding box center [477, 340] width 64 height 27
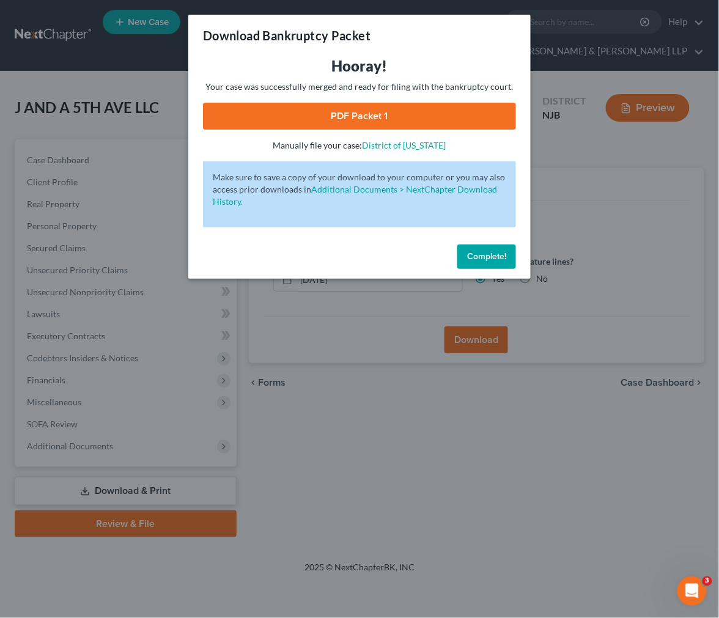
click at [309, 120] on link "PDF Packet 1" at bounding box center [359, 116] width 313 height 27
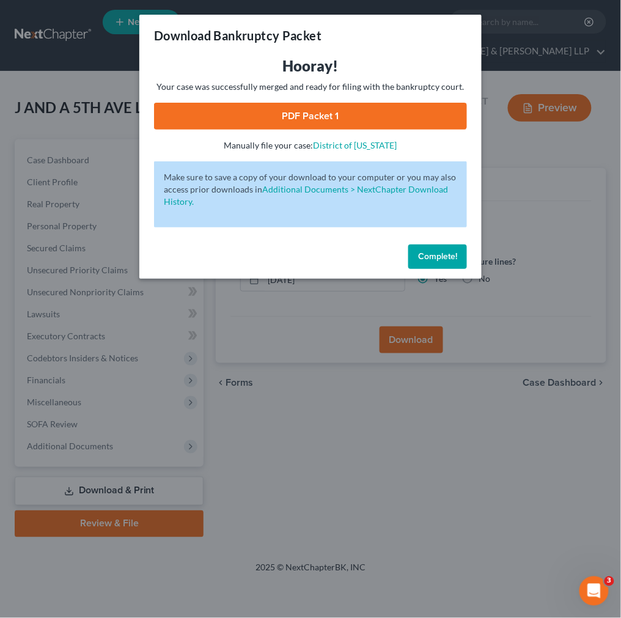
click at [78, 83] on div "Download Bankruptcy Packet Hooray! Your case was successfully merged and ready …" at bounding box center [310, 309] width 621 height 618
